Goal: Task Accomplishment & Management: Manage account settings

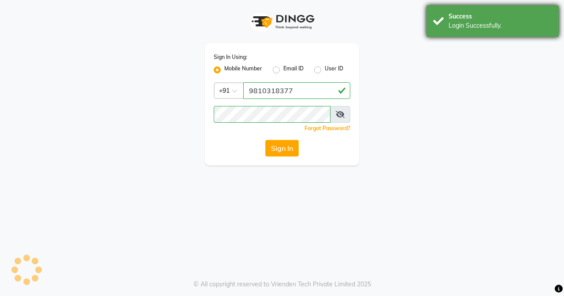
click at [484, 21] on div "Success" at bounding box center [499, 16] width 103 height 9
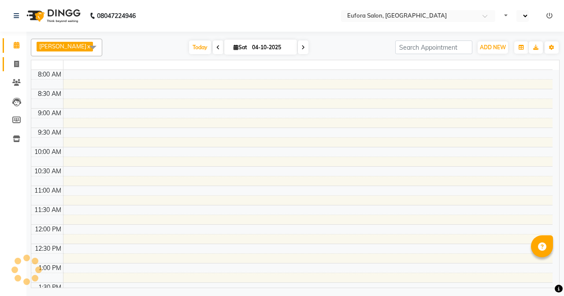
select select "en"
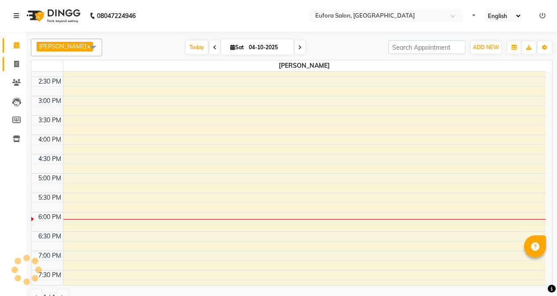
click at [14, 62] on icon at bounding box center [16, 64] width 5 height 7
select select "service"
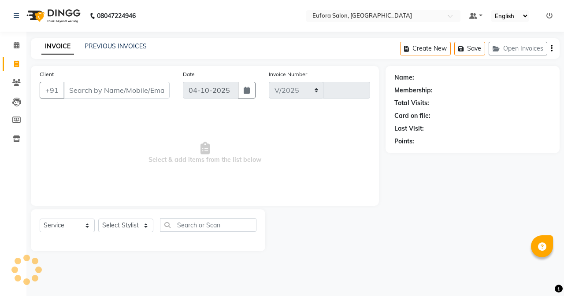
select select "6684"
type input "0790"
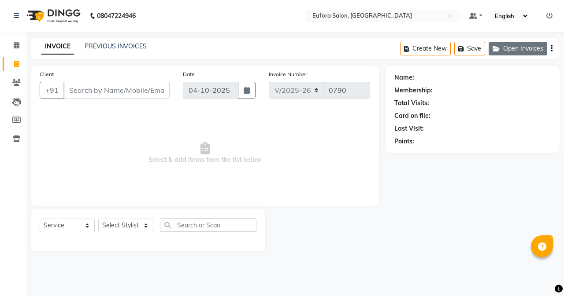
click at [510, 45] on button "Open Invoices" at bounding box center [517, 49] width 59 height 14
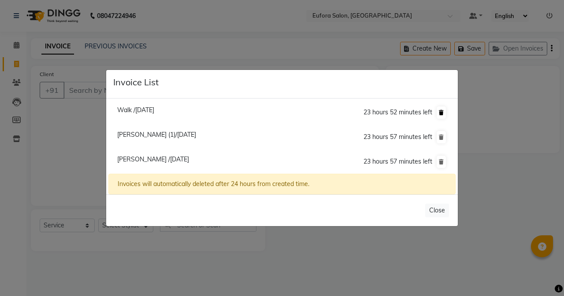
click at [441, 108] on button at bounding box center [440, 113] width 9 height 12
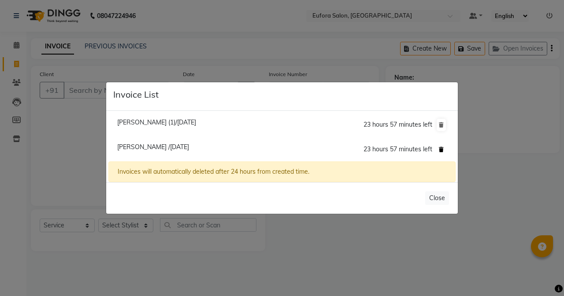
click at [438, 148] on button at bounding box center [440, 150] width 9 height 12
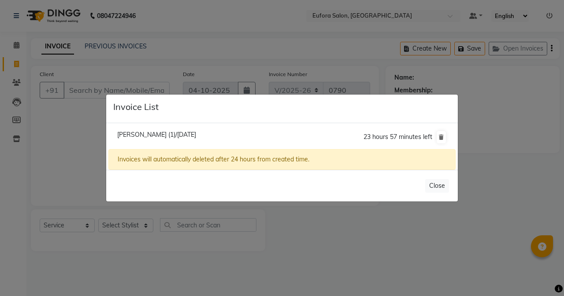
click at [187, 134] on span "[PERSON_NAME] (1)/[DATE]" at bounding box center [156, 135] width 79 height 8
type input "9765291300"
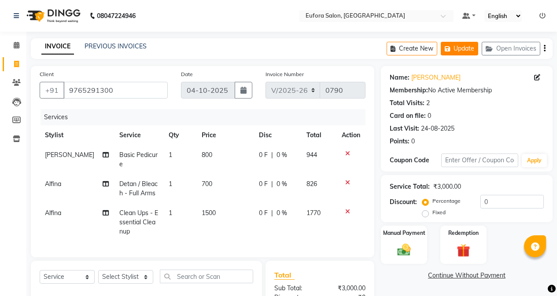
click at [458, 47] on button "Update" at bounding box center [459, 49] width 37 height 14
click at [345, 212] on icon at bounding box center [347, 212] width 5 height 6
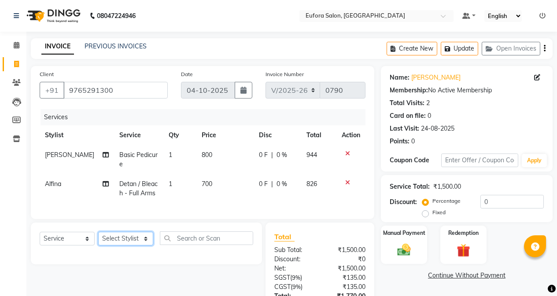
click at [115, 232] on select "Select Stylist [PERSON_NAME] [PERSON_NAME] Gigi [PERSON_NAME] Roshan [PERSON_NA…" at bounding box center [125, 239] width 55 height 14
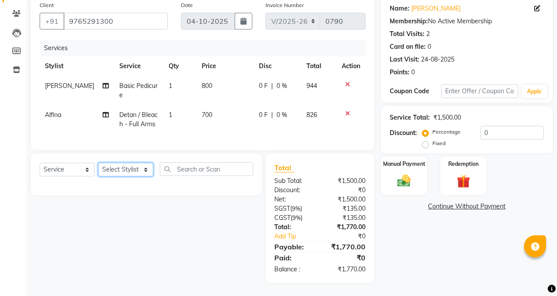
select select "69833"
click at [98, 163] on select "Select Stylist [PERSON_NAME] [PERSON_NAME] Gigi [PERSON_NAME] Roshan [PERSON_NA…" at bounding box center [125, 170] width 55 height 14
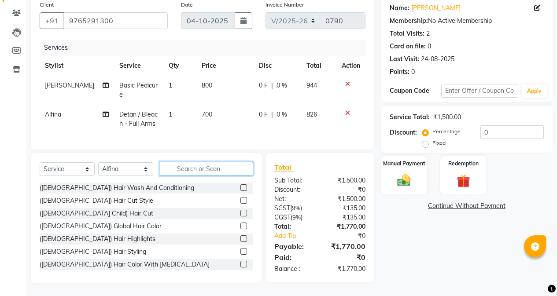
click at [198, 173] on input "text" at bounding box center [206, 169] width 93 height 14
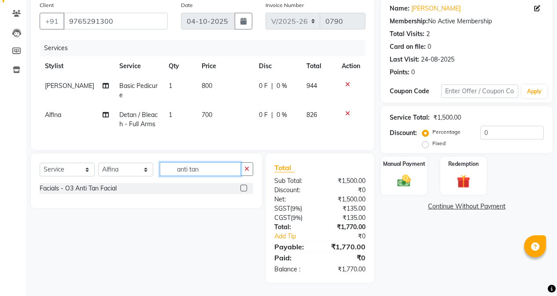
type input "anti tan"
click at [246, 187] on label at bounding box center [243, 188] width 7 height 7
click at [246, 187] on input "checkbox" at bounding box center [243, 189] width 6 height 6
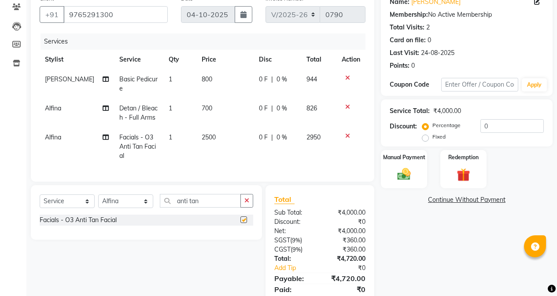
checkbox input "false"
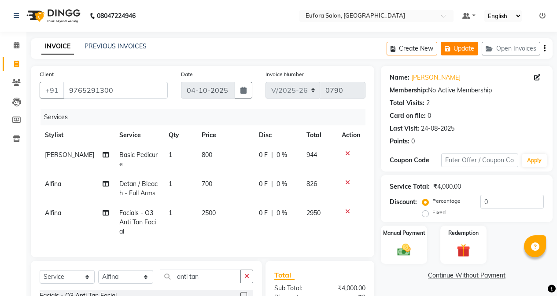
click at [471, 48] on button "Update" at bounding box center [459, 49] width 37 height 14
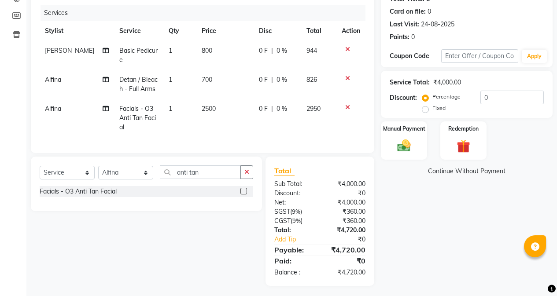
scroll to position [17, 0]
